Goal: Check status

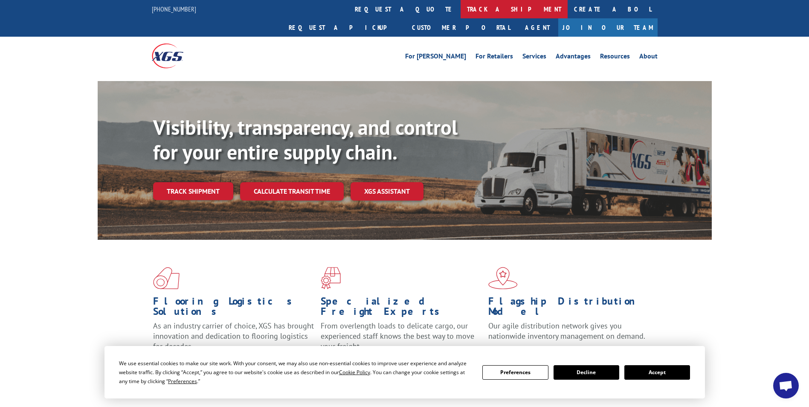
click at [461, 6] on link "track a shipment" at bounding box center [514, 9] width 107 height 18
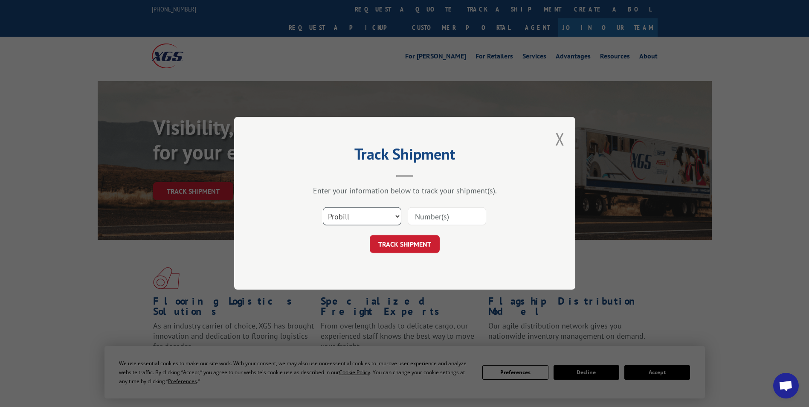
click at [394, 215] on select "Select category... Probill BOL PO" at bounding box center [362, 217] width 79 height 18
select select "bol"
click at [323, 208] on select "Select category... Probill BOL PO" at bounding box center [362, 217] width 79 height 18
click at [445, 214] on input at bounding box center [447, 217] width 79 height 18
paste input "7059367"
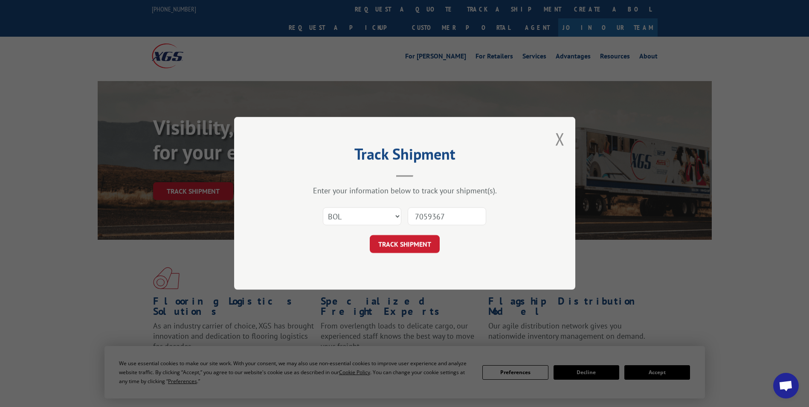
type input "7059367"
click at [409, 244] on button "TRACK SHIPMENT" at bounding box center [405, 245] width 70 height 18
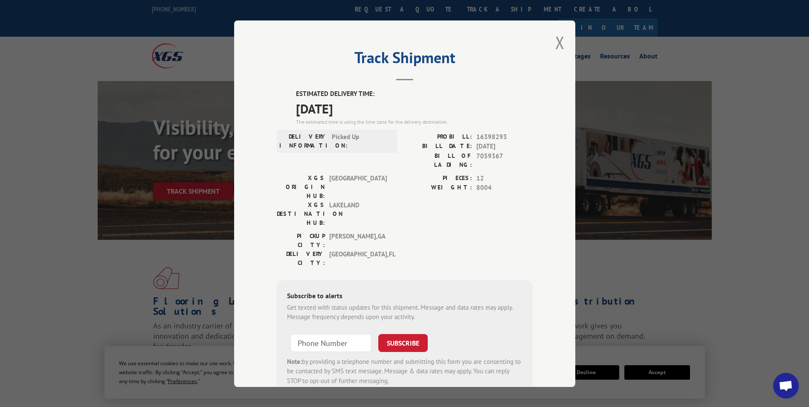
click at [754, 284] on div "Track Shipment ESTIMATED DELIVERY TIME: [DATE] The estimated time is using the …" at bounding box center [404, 203] width 809 height 407
